Goal: Find specific page/section: Find specific page/section

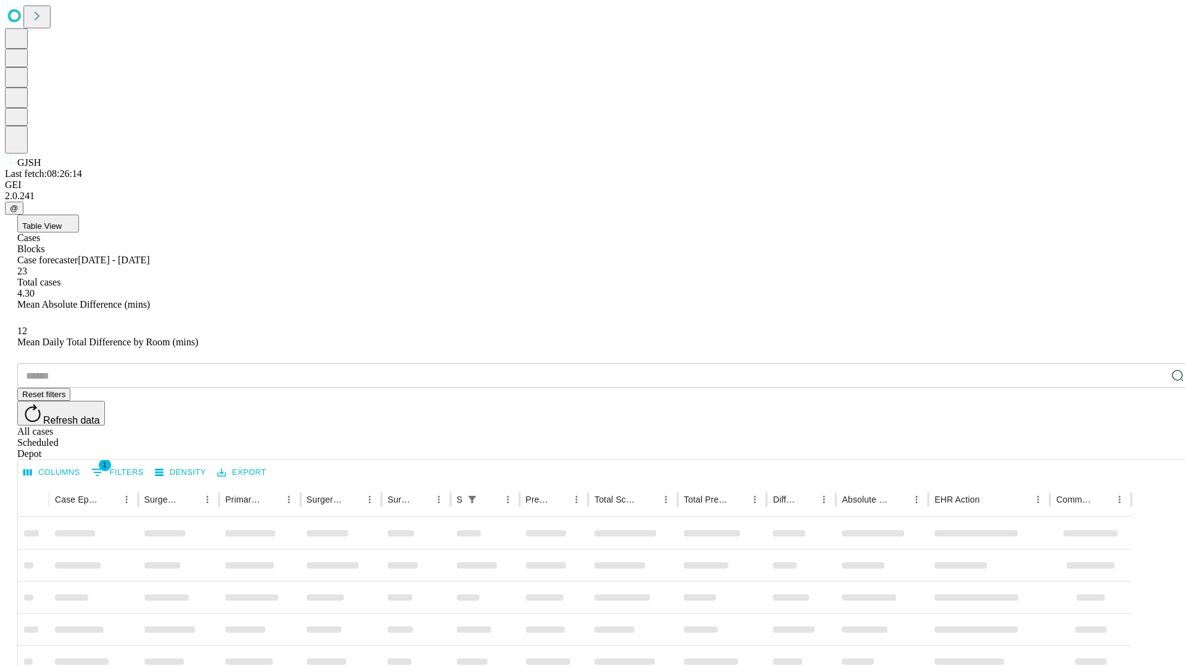
click at [1153, 449] on div "Depot" at bounding box center [604, 454] width 1175 height 11
